Goal: Task Accomplishment & Management: Manage account settings

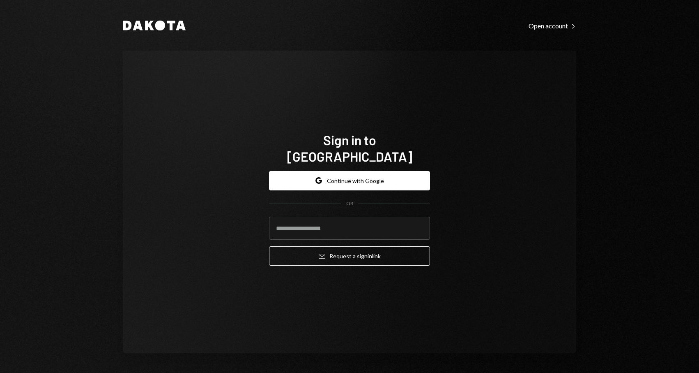
click at [368, 154] on h1 "Sign in to Dakota" at bounding box center [349, 147] width 161 height 33
click at [339, 172] on button "Google Continue with Google" at bounding box center [349, 180] width 161 height 19
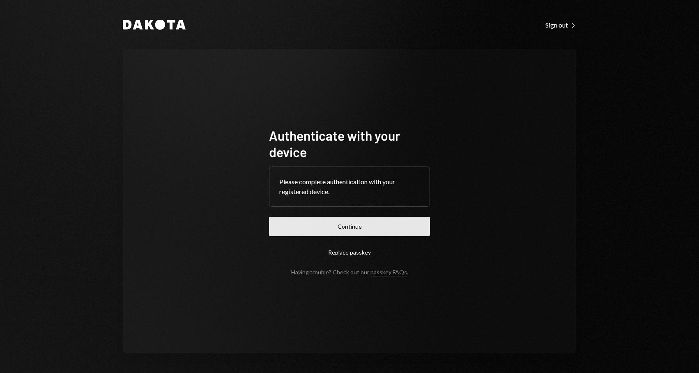
click at [366, 217] on button "Continue" at bounding box center [349, 226] width 161 height 19
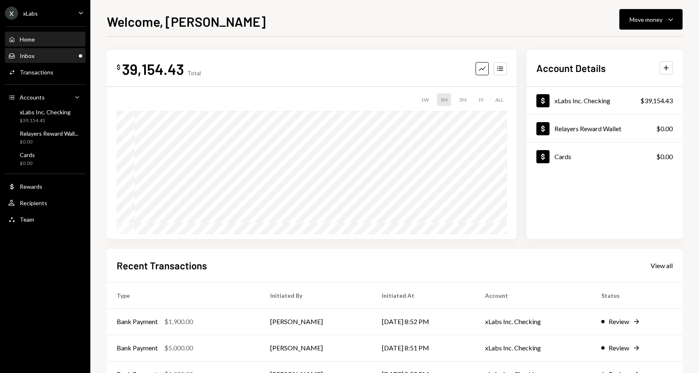
click at [40, 57] on div "Inbox Inbox" at bounding box center [45, 55] width 74 height 7
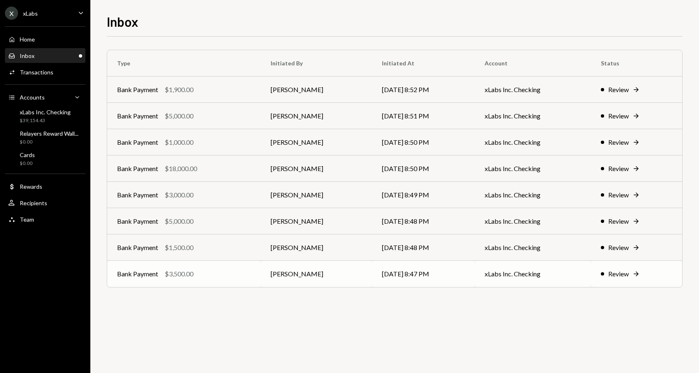
click at [562, 282] on td "xLabs Inc. Checking" at bounding box center [533, 273] width 116 height 26
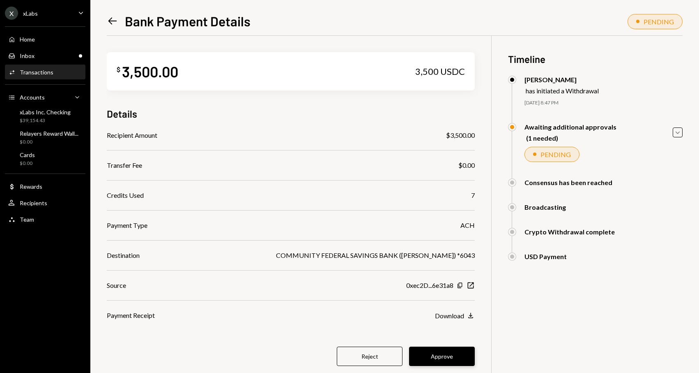
click at [436, 346] on div "$ 3,500.00 3,500 USDC Details Recipient Amount $3,500.00 Transfer Fee $0.00 Cre…" at bounding box center [291, 214] width 368 height 356
click at [434, 355] on button "Approve" at bounding box center [442, 355] width 66 height 19
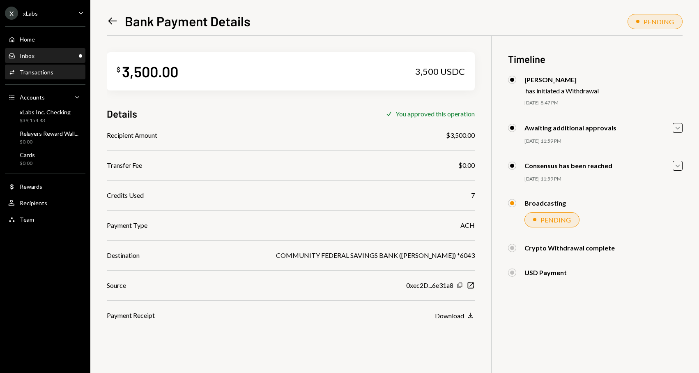
click at [59, 62] on div "Inbox Inbox" at bounding box center [45, 56] width 74 height 14
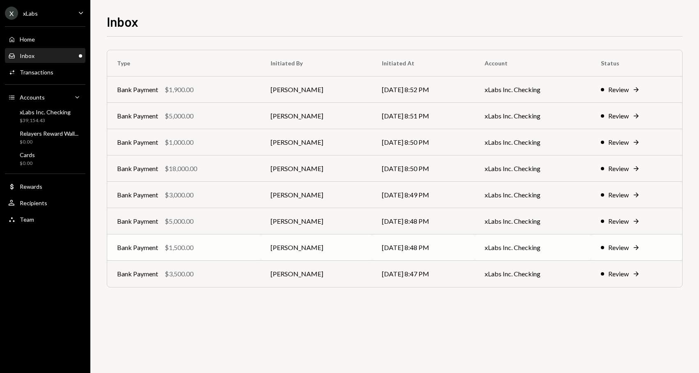
click at [208, 255] on td "Bank Payment $1,500.00" at bounding box center [184, 247] width 154 height 26
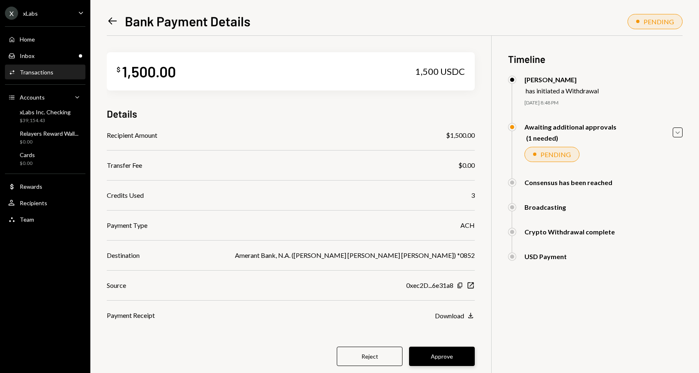
click at [430, 360] on button "Approve" at bounding box center [442, 355] width 66 height 19
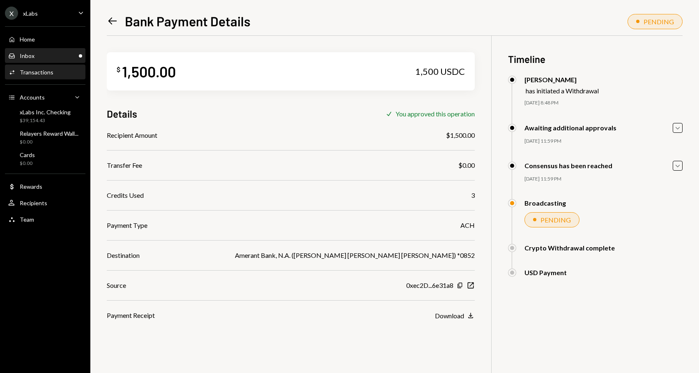
click at [43, 60] on div "Inbox Inbox" at bounding box center [45, 56] width 74 height 14
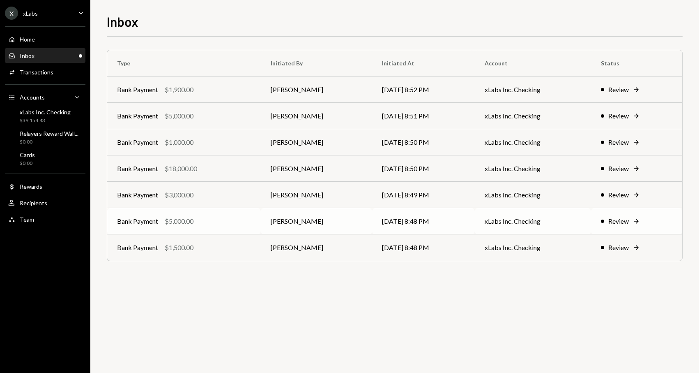
click at [195, 219] on div "Bank Payment $5,000.00" at bounding box center [184, 221] width 134 height 10
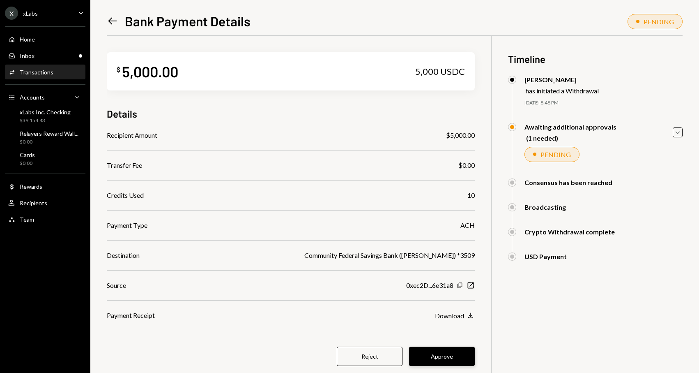
click at [429, 362] on button "Approve" at bounding box center [442, 355] width 66 height 19
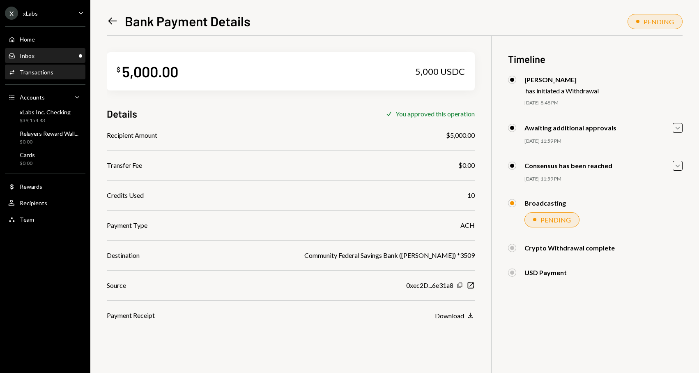
click at [63, 57] on div "Inbox Inbox" at bounding box center [45, 55] width 74 height 7
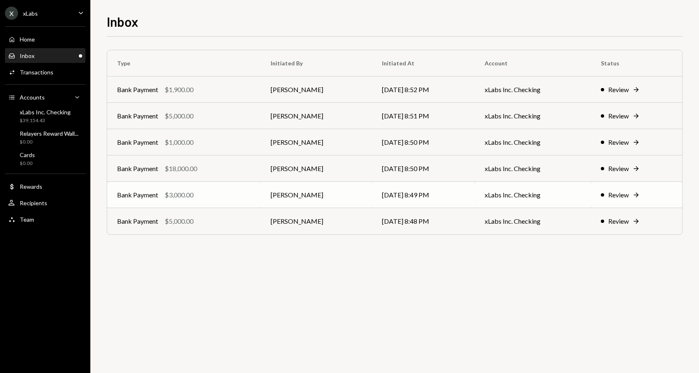
click at [222, 192] on div "Bank Payment $3,000.00" at bounding box center [184, 195] width 134 height 10
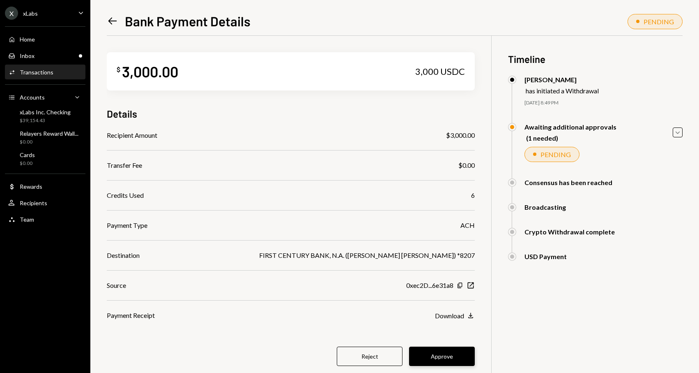
click at [454, 362] on button "Approve" at bounding box center [442, 355] width 66 height 19
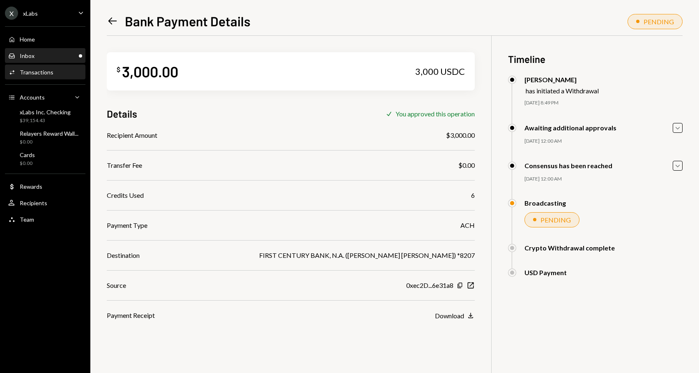
click at [43, 59] on div "Inbox Inbox" at bounding box center [45, 55] width 74 height 7
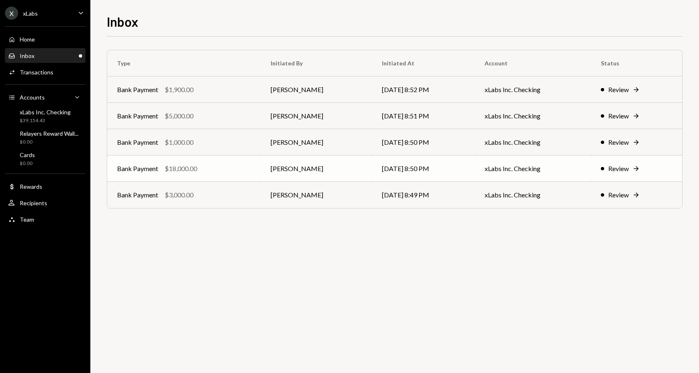
click at [259, 169] on td "Bank Payment $18,000.00" at bounding box center [184, 168] width 154 height 26
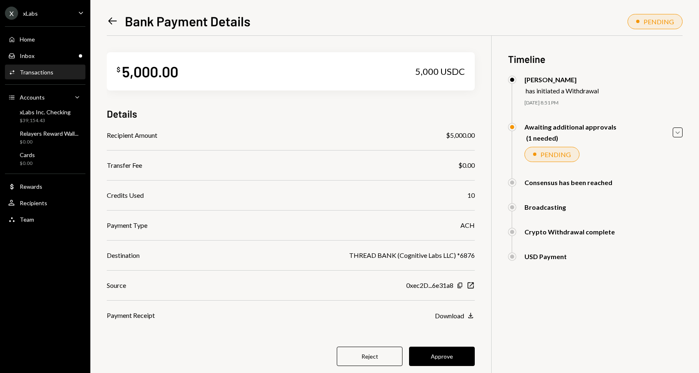
click at [447, 343] on div "$ 5,000.00 5,000 USDC Details Recipient Amount $5,000.00 Transfer Fee $0.00 Cre…" at bounding box center [291, 214] width 368 height 356
click at [437, 347] on button "Approve" at bounding box center [442, 355] width 66 height 19
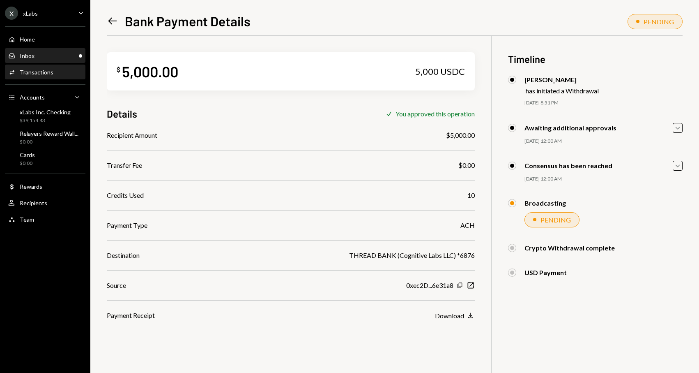
click at [51, 55] on div "Inbox Inbox" at bounding box center [45, 55] width 74 height 7
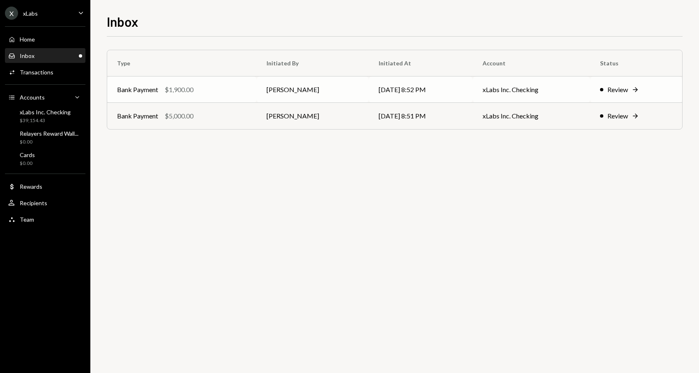
click at [190, 91] on div "$1,900.00" at bounding box center [179, 90] width 29 height 10
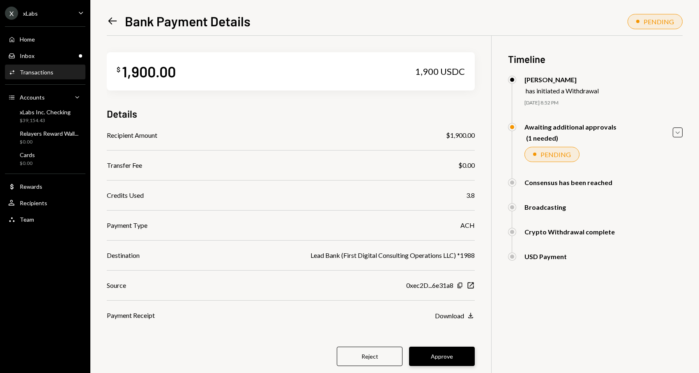
click at [448, 355] on button "Approve" at bounding box center [442, 355] width 66 height 19
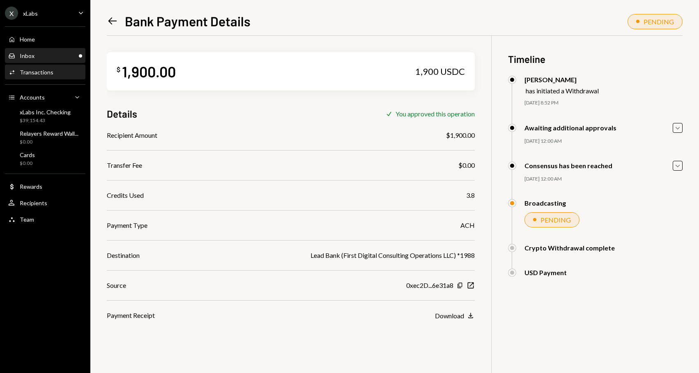
click at [49, 58] on div "Inbox Inbox" at bounding box center [45, 55] width 74 height 7
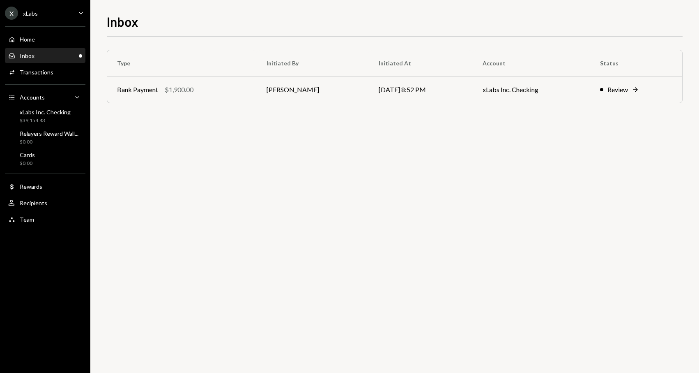
click at [44, 49] on div "Inbox Inbox" at bounding box center [45, 56] width 74 height 14
click at [37, 36] on div "Home Home" at bounding box center [45, 39] width 74 height 7
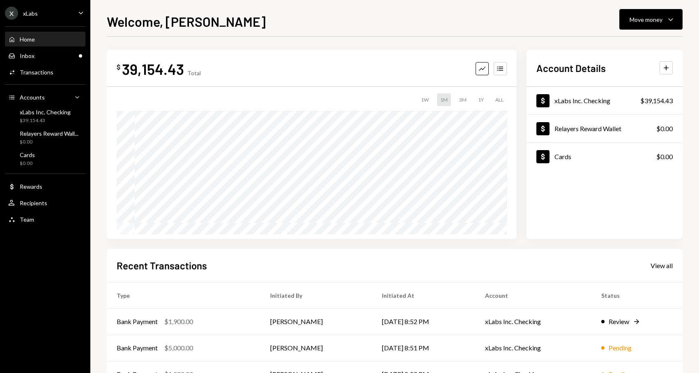
click at [37, 36] on div "Home Home" at bounding box center [45, 39] width 74 height 7
click at [46, 70] on div "Transactions" at bounding box center [37, 72] width 34 height 7
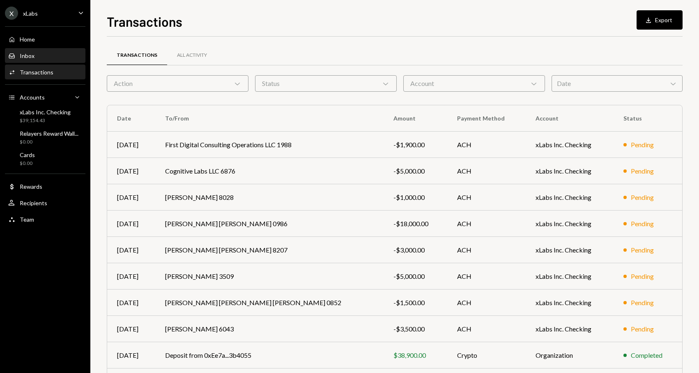
click at [45, 58] on div "Inbox Inbox" at bounding box center [45, 55] width 74 height 7
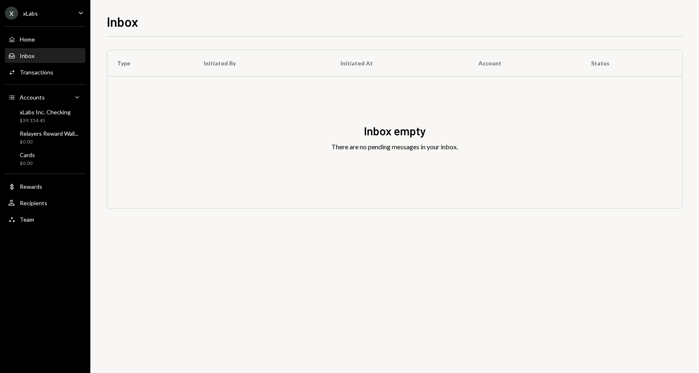
drag, startPoint x: 118, startPoint y: 30, endPoint x: 126, endPoint y: 30, distance: 7.8
click at [126, 30] on div "Inbox Type Initiated By Initiated At Account Status Inbox empty There are no pe…" at bounding box center [395, 192] width 576 height 361
click at [62, 40] on div "Home Home" at bounding box center [45, 39] width 74 height 7
